Goal: Find specific page/section: Find specific page/section

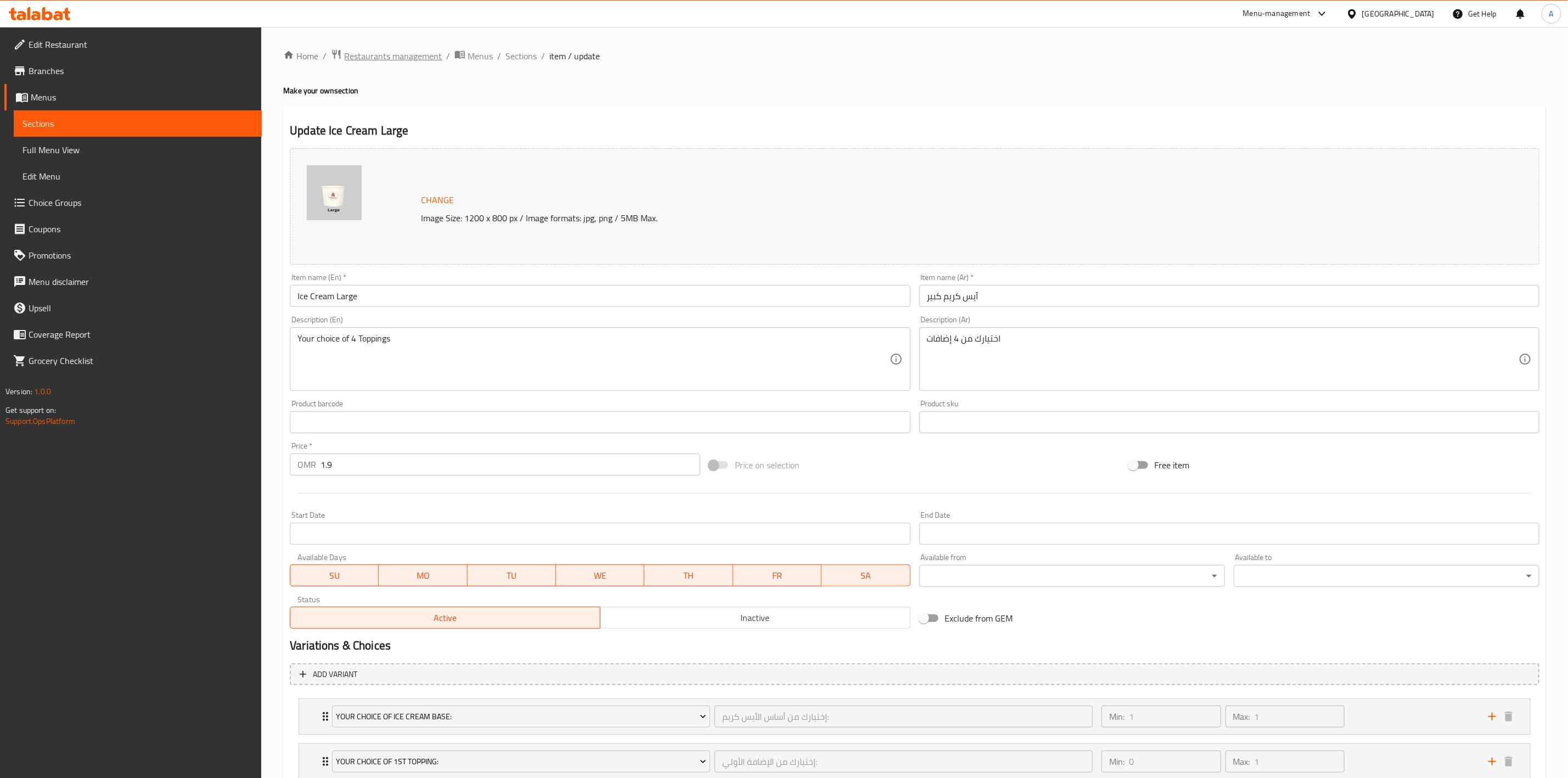
click at [362, 57] on span "Restaurants management" at bounding box center [393, 56] width 98 height 13
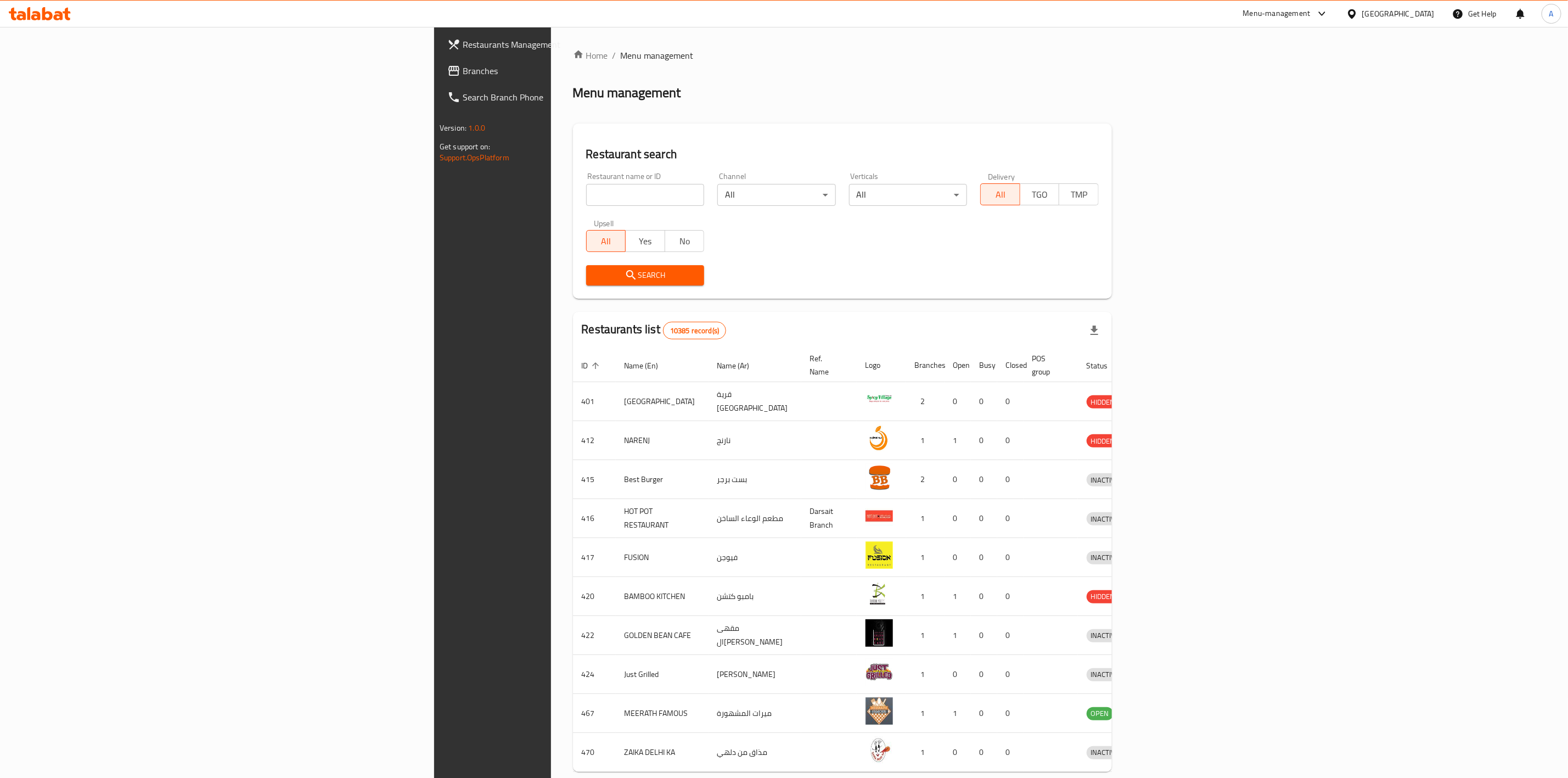
click at [1421, 11] on div "[GEOGRAPHIC_DATA]" at bounding box center [1398, 14] width 73 height 12
click at [1282, 120] on div "[GEOGRAPHIC_DATA]" at bounding box center [1315, 113] width 90 height 25
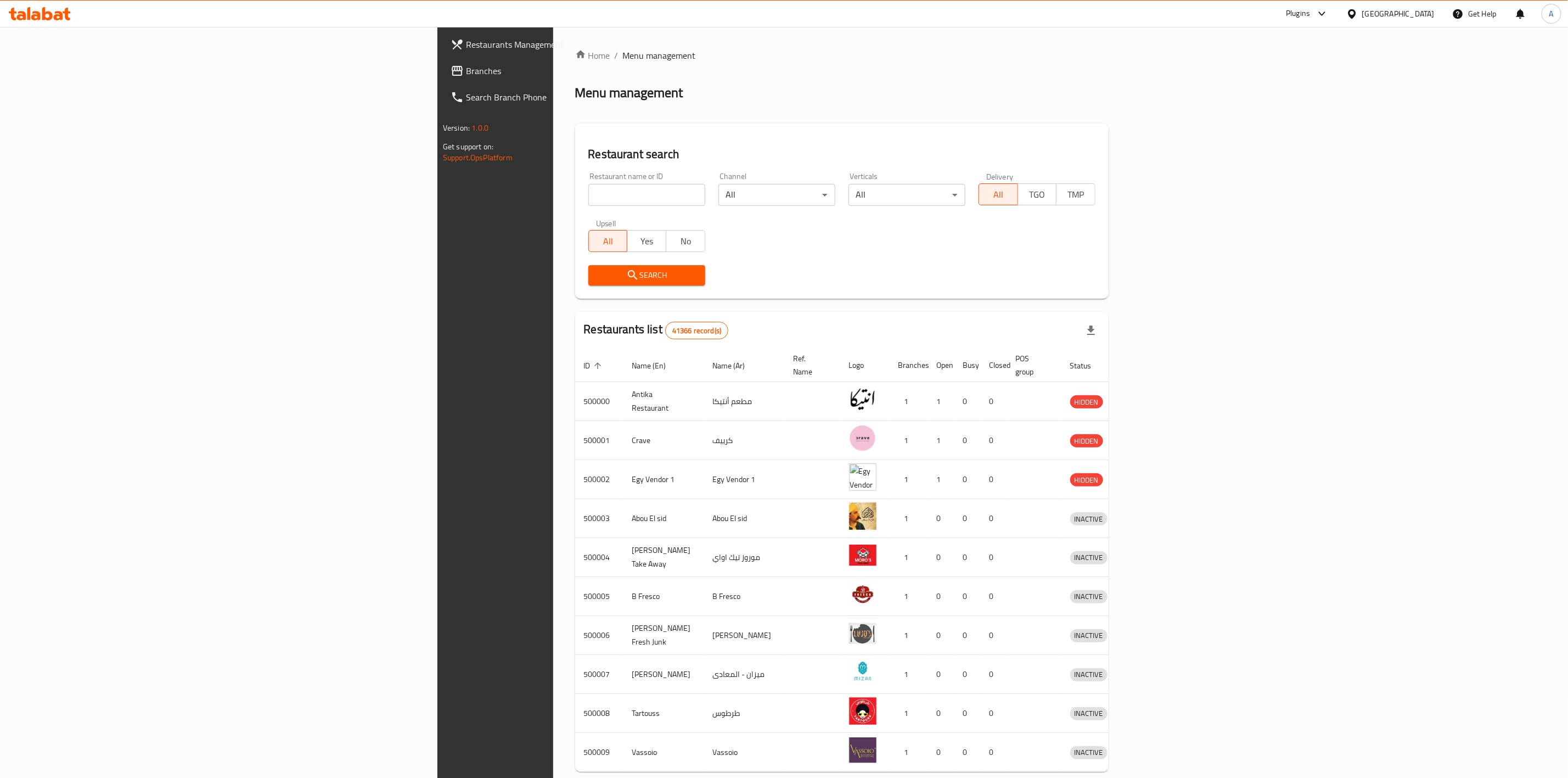
click at [588, 198] on input "search" at bounding box center [646, 195] width 117 height 22
paste input "756861"
type input "756861"
click button "Search" at bounding box center [646, 275] width 117 height 20
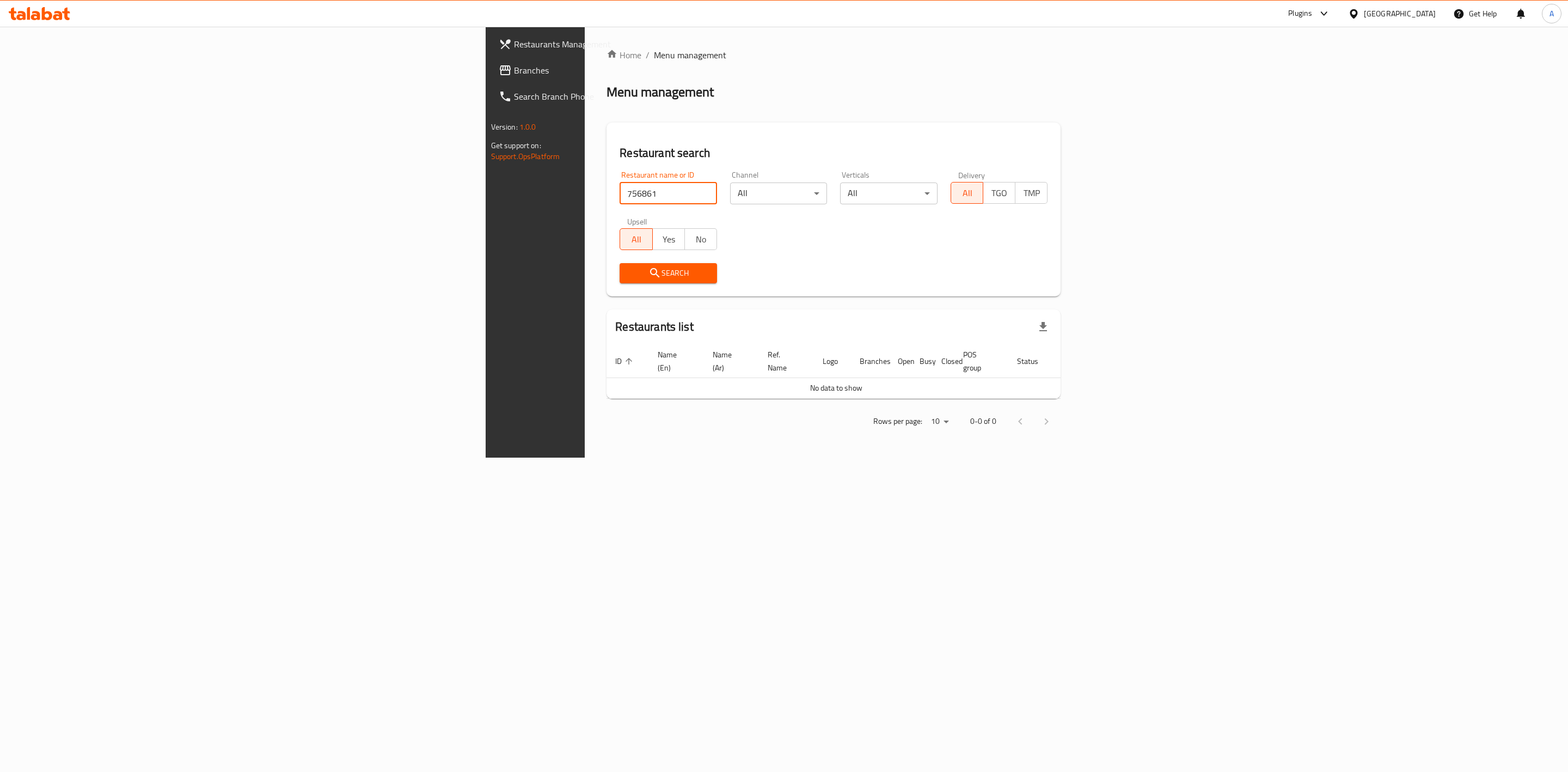
click at [620, 193] on input "756861" at bounding box center [668, 193] width 98 height 22
click at [499, 63] on icon at bounding box center [505, 70] width 13 height 13
